Goal: Task Accomplishment & Management: Manage account settings

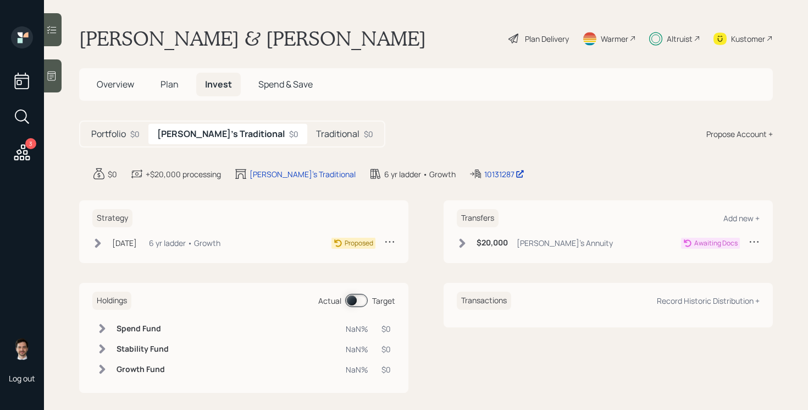
click at [316, 135] on h5 "Traditional" at bounding box center [337, 134] width 43 height 10
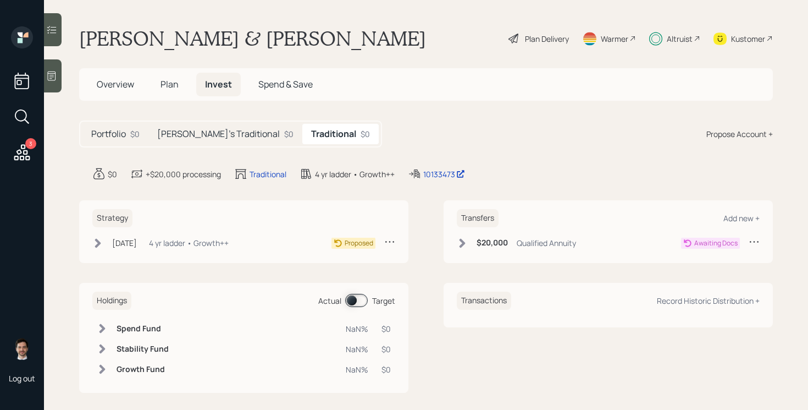
click at [464, 240] on icon at bounding box center [462, 243] width 11 height 11
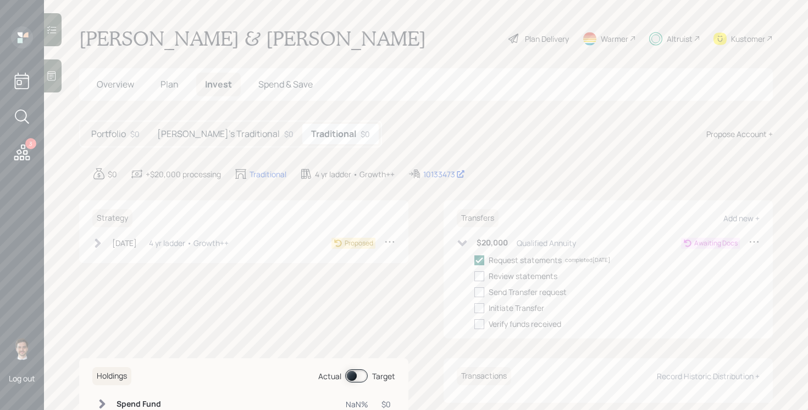
click at [210, 140] on div "Linda's Traditional $0" at bounding box center [225, 134] width 154 height 20
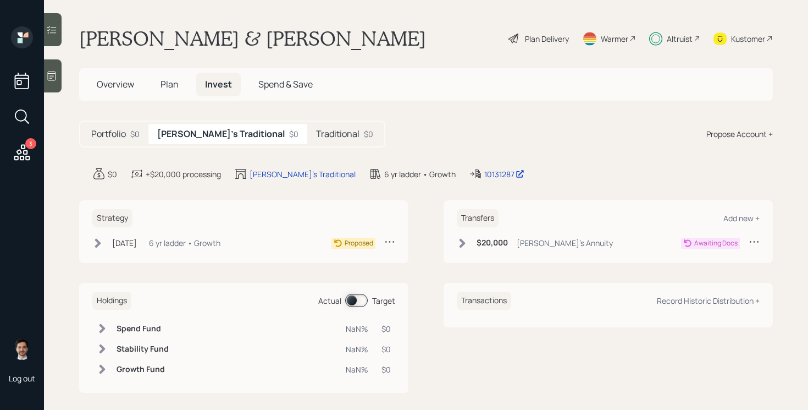
click at [316, 130] on h5 "Traditional" at bounding box center [337, 134] width 43 height 10
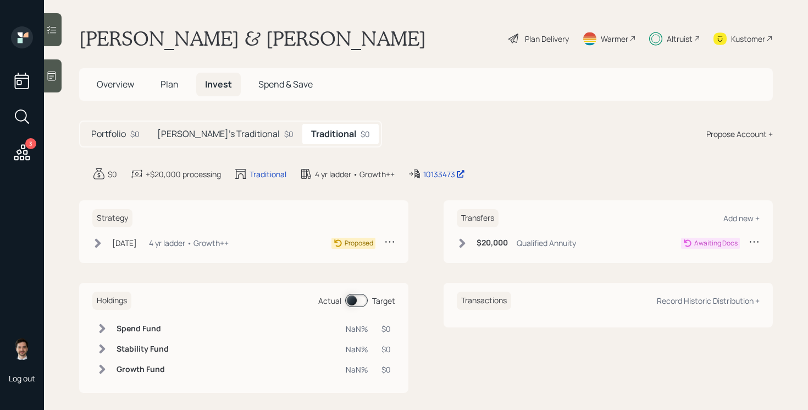
click at [463, 245] on icon at bounding box center [462, 243] width 11 height 11
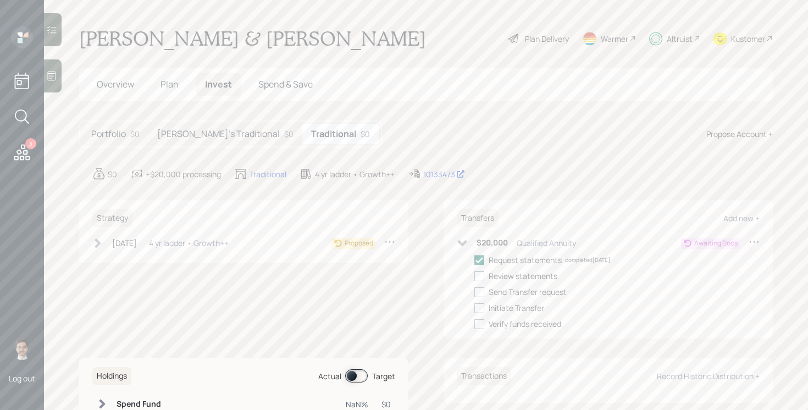
click at [96, 239] on icon at bounding box center [98, 242] width 6 height 9
click at [425, 258] on div "Strategy Aug 5, 2025 Tuesday, August 5, 2025 2:32 PM EDT 4 yr ladder • Growth++…" at bounding box center [426, 269] width 694 height 138
click at [460, 244] on icon at bounding box center [462, 243] width 11 height 11
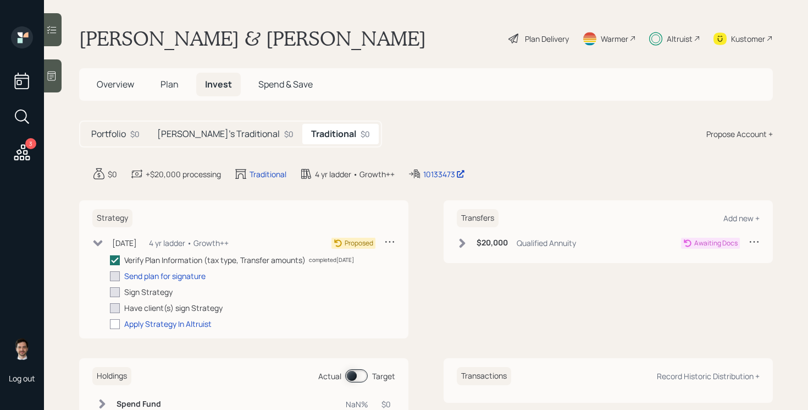
click at [757, 241] on icon at bounding box center [754, 241] width 11 height 11
click at [712, 261] on div "Edit transfer" at bounding box center [720, 262] width 79 height 10
select select "8beaf5da-4876-4f1b-b63c-8e3d5f6c8df3"
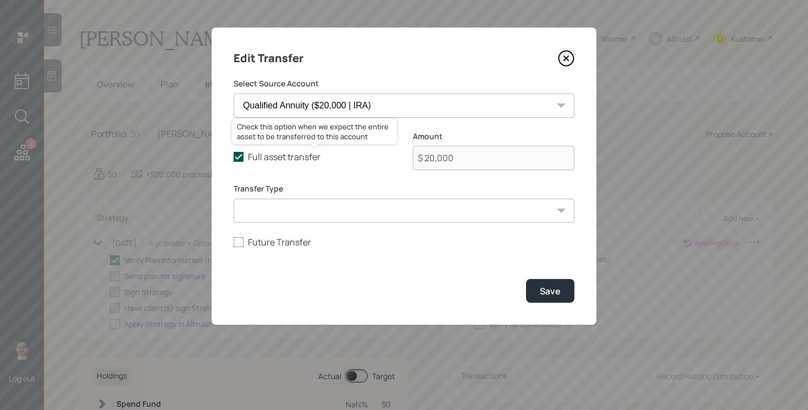
click at [242, 158] on icon at bounding box center [239, 157] width 10 height 10
click at [234, 157] on input "Full asset transfer" at bounding box center [233, 157] width 1 height 1
checkbox input "false"
click at [570, 53] on icon at bounding box center [566, 58] width 16 height 16
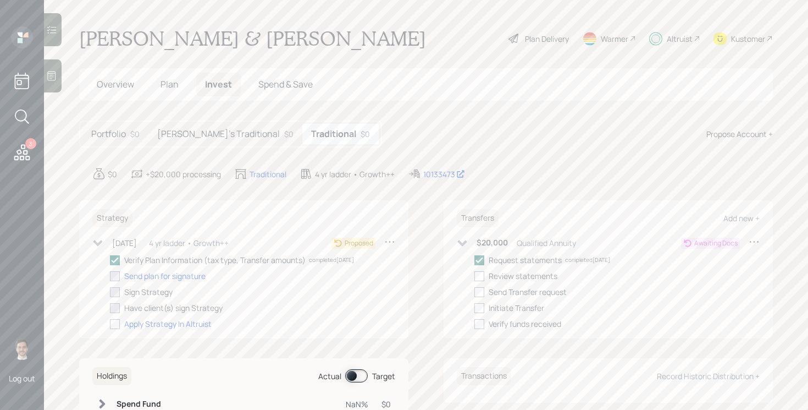
click at [173, 87] on span "Plan" at bounding box center [170, 84] width 18 height 12
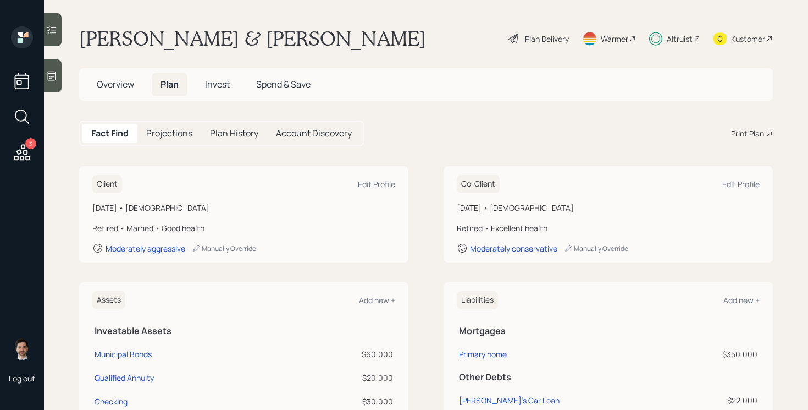
scroll to position [116, 0]
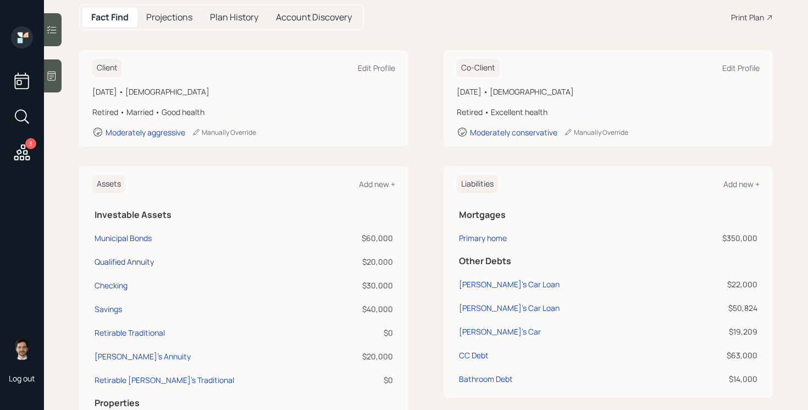
click at [125, 260] on div "Qualified Annuity" at bounding box center [124, 262] width 59 height 12
select select "ira"
select select "balanced"
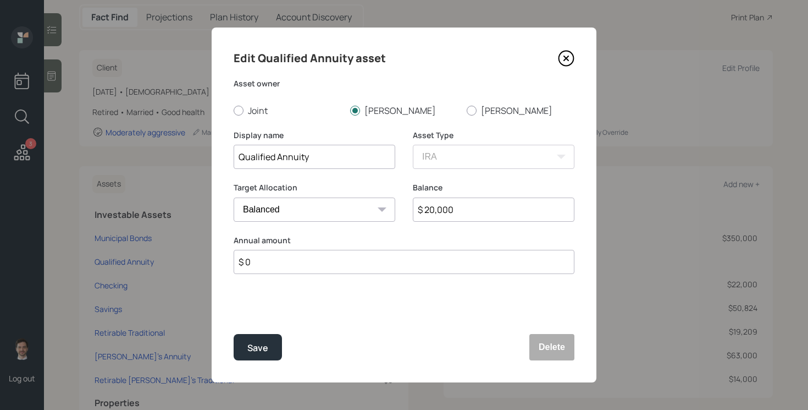
click at [450, 206] on input "$ 20,000" at bounding box center [494, 209] width 162 height 24
type input "$ 10,170"
click at [234, 334] on button "Save" at bounding box center [258, 347] width 48 height 26
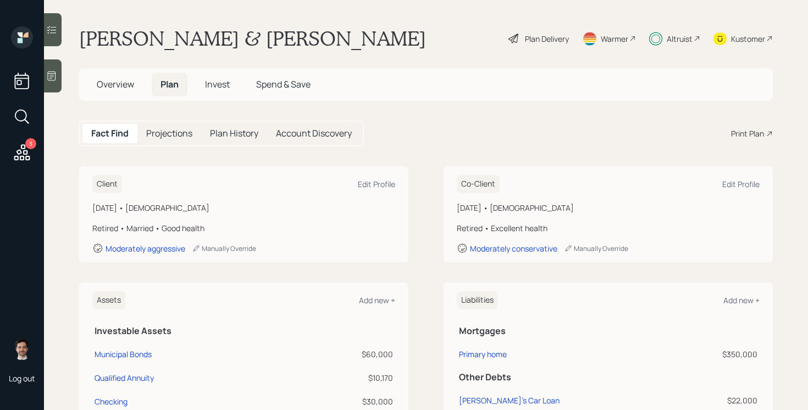
click at [224, 84] on span "Invest" at bounding box center [217, 84] width 25 height 12
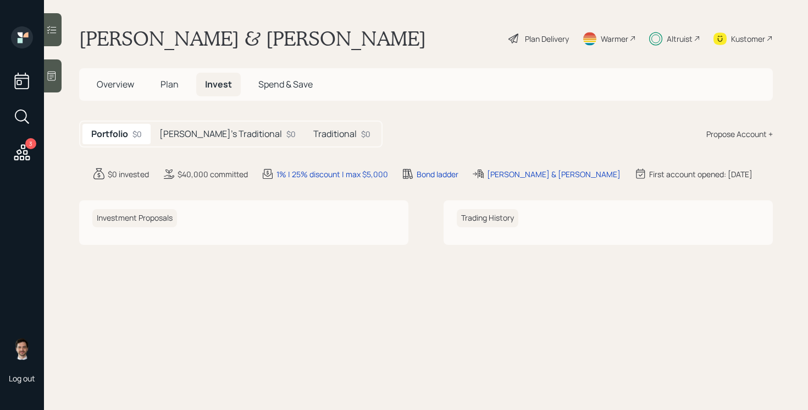
click at [313, 136] on h5 "Traditional" at bounding box center [334, 134] width 43 height 10
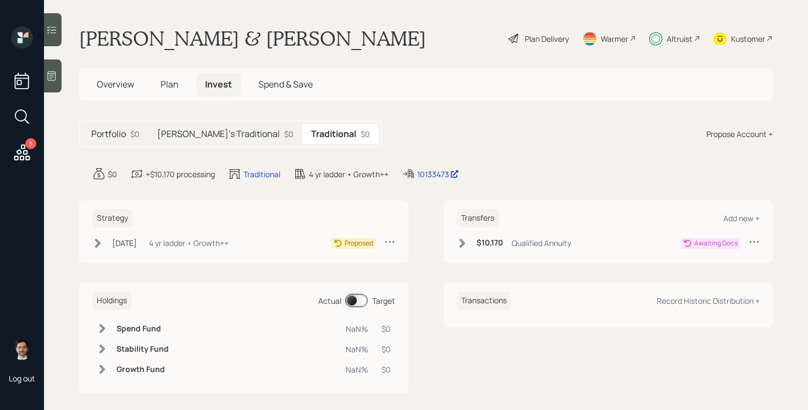
click at [460, 240] on icon at bounding box center [463, 242] width 6 height 9
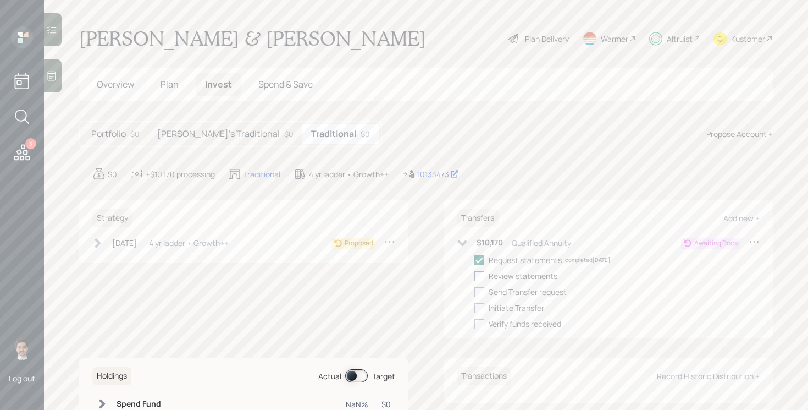
click at [481, 277] on div at bounding box center [480, 276] width 10 height 10
click at [475, 276] on input "checkbox" at bounding box center [474, 276] width 1 height 1
checkbox input "true"
click at [482, 292] on div at bounding box center [480, 292] width 10 height 10
click at [475, 292] on input "checkbox" at bounding box center [474, 291] width 1 height 1
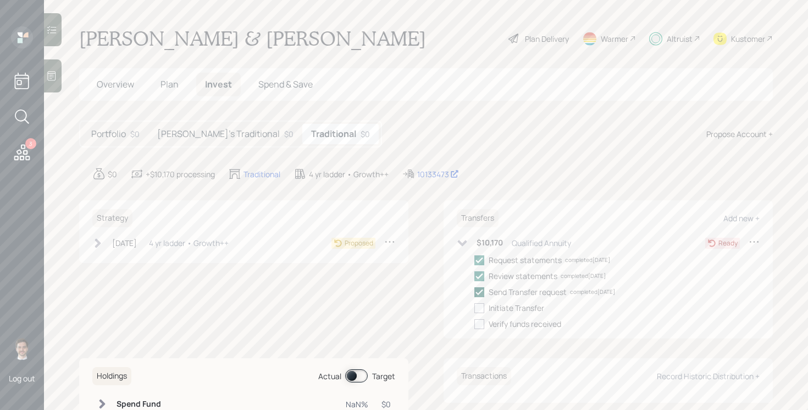
checkbox input "true"
click at [480, 305] on div at bounding box center [480, 308] width 10 height 10
click at [475, 307] on input "checkbox" at bounding box center [474, 307] width 1 height 1
checkbox input "true"
click at [480, 324] on div at bounding box center [480, 324] width 10 height 10
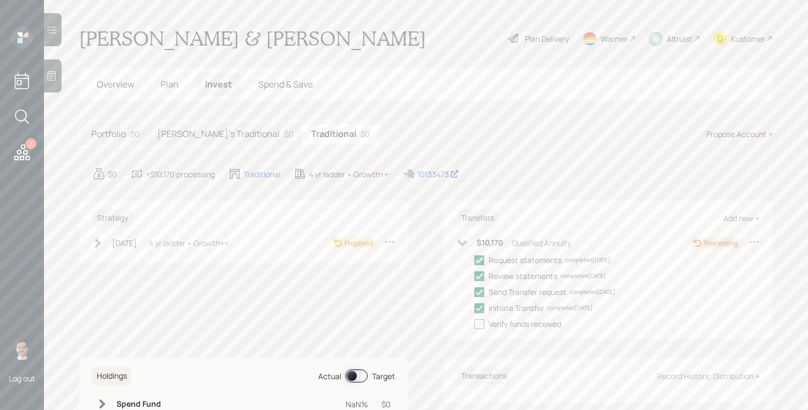
click at [475, 324] on input "checkbox" at bounding box center [474, 323] width 1 height 1
checkbox input "true"
click at [463, 242] on icon at bounding box center [462, 243] width 9 height 6
